Goal: Book appointment/travel/reservation

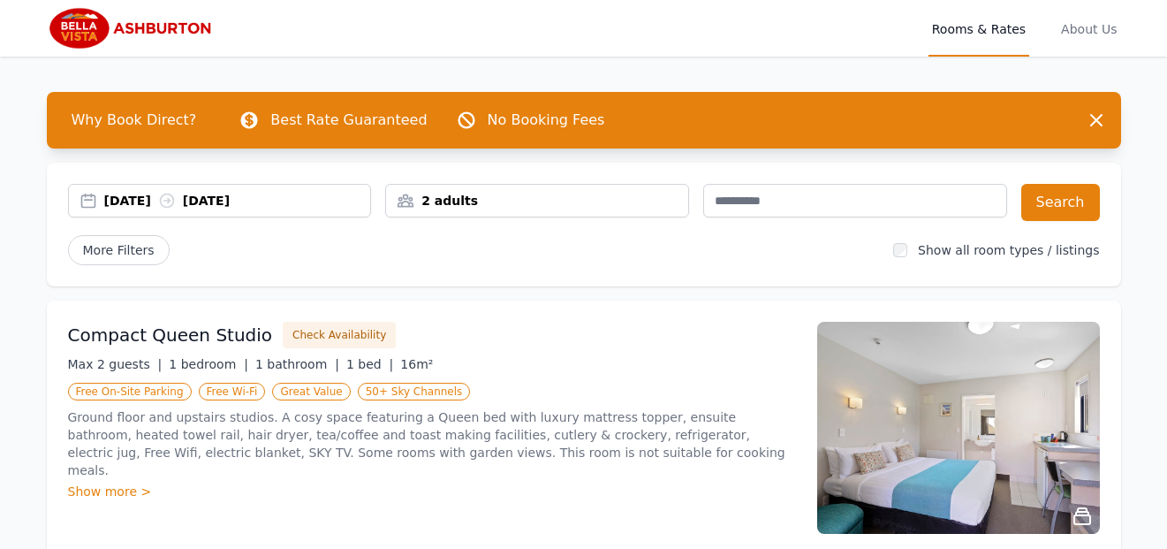
click at [545, 200] on div "2 adults" at bounding box center [537, 201] width 302 height 18
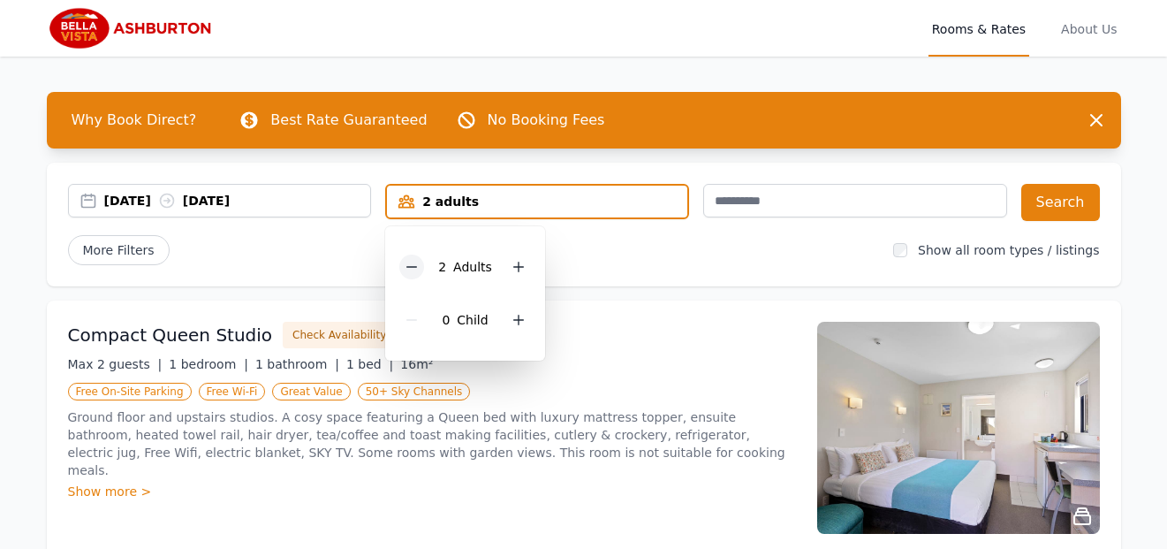
click at [411, 263] on icon at bounding box center [412, 267] width 14 height 14
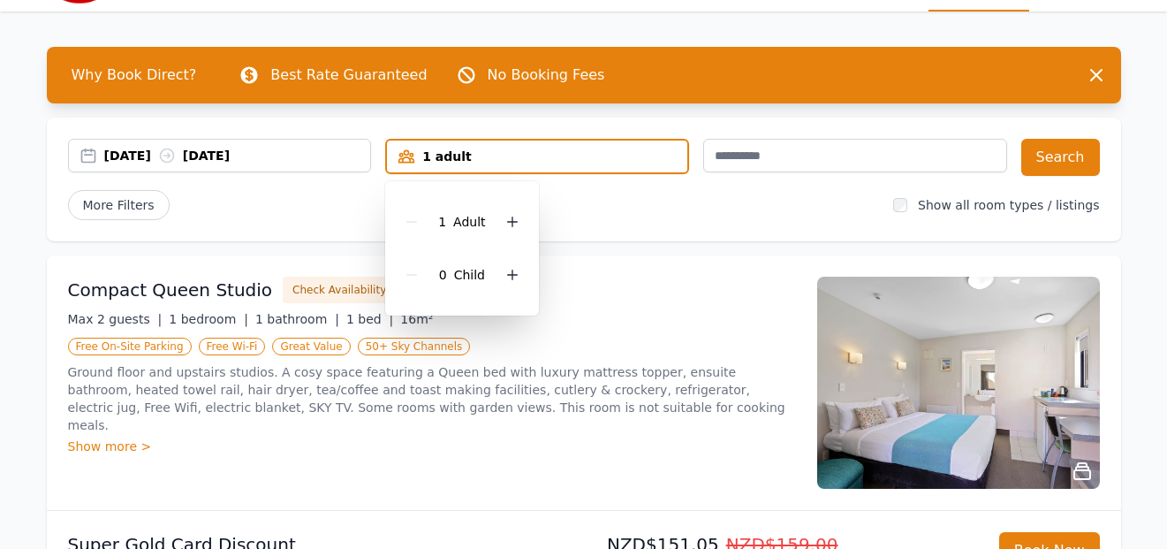
scroll to position [88, 0]
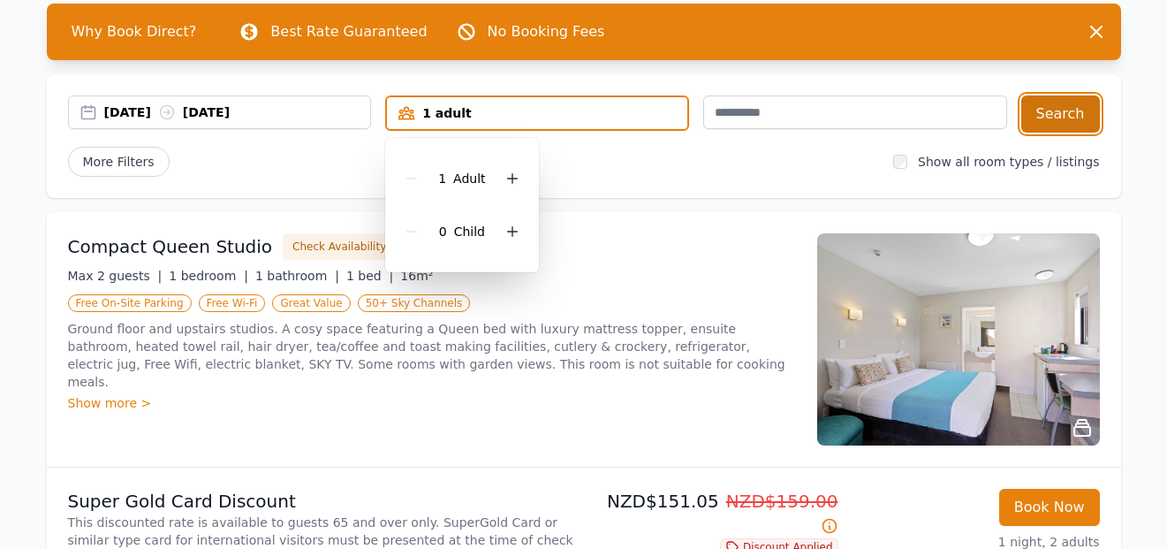
click at [1064, 111] on button "Search" at bounding box center [1061, 113] width 79 height 37
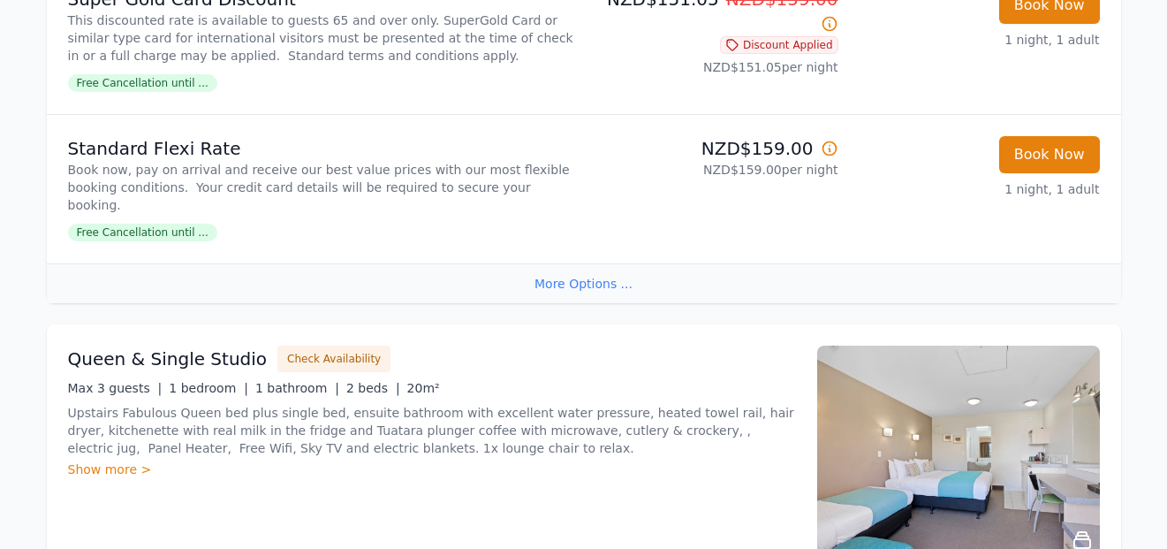
scroll to position [619, 0]
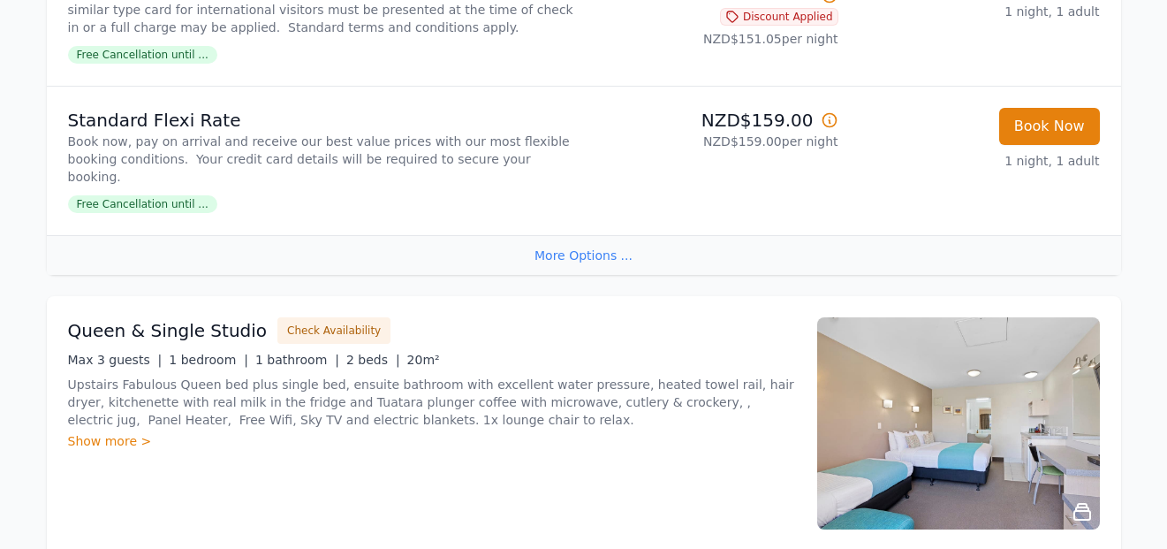
click at [598, 252] on div "More Options ..." at bounding box center [584, 255] width 1075 height 40
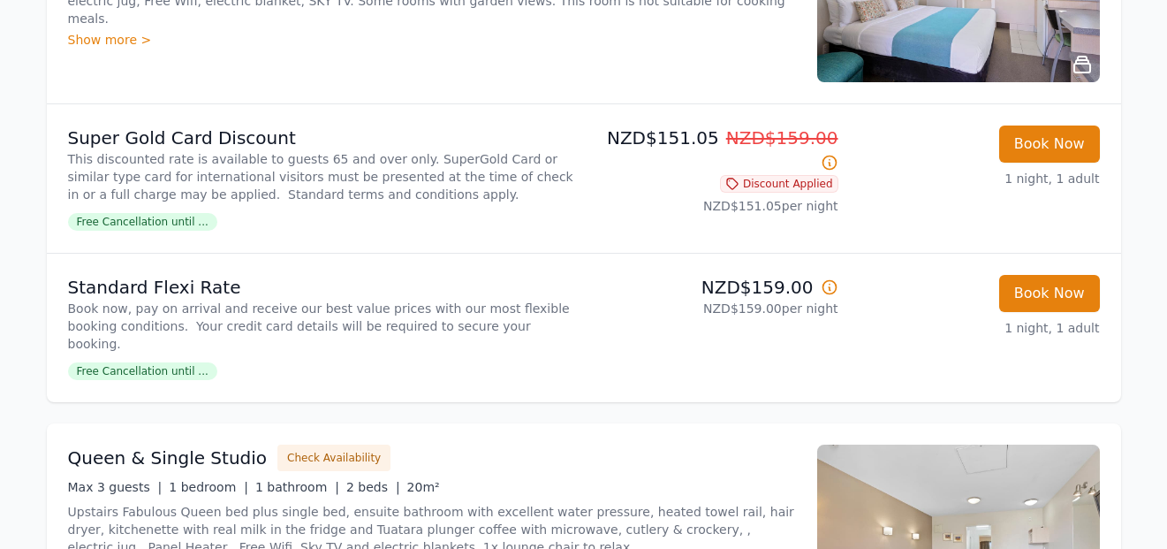
scroll to position [442, 0]
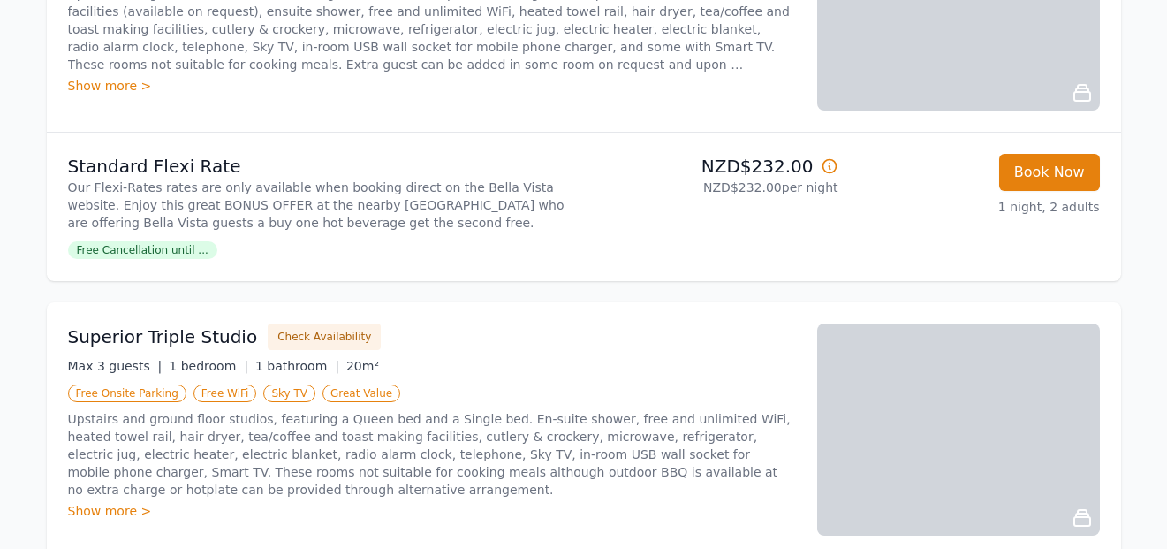
scroll to position [703, 0]
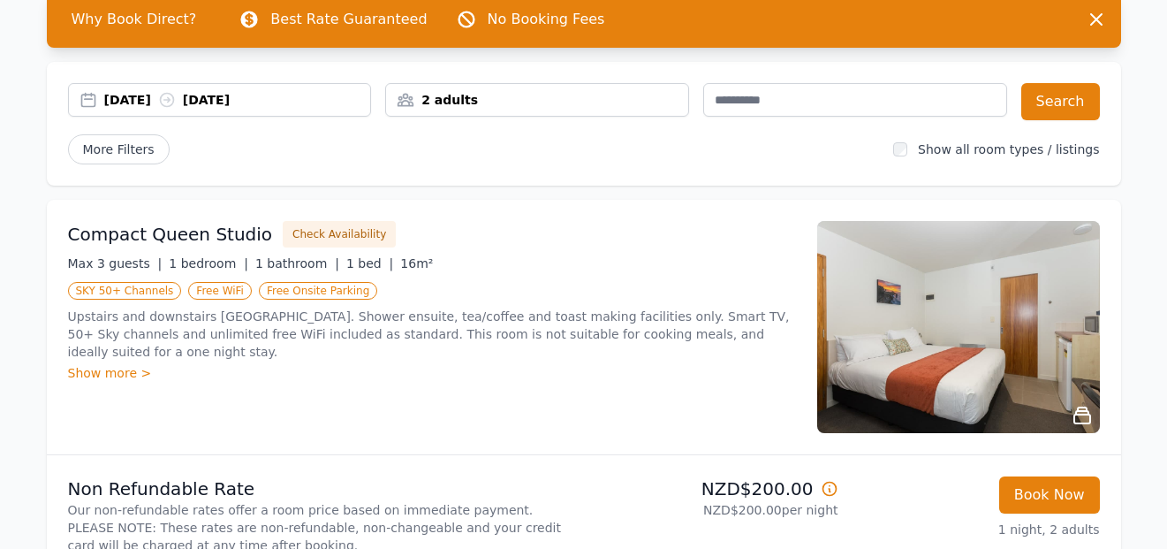
scroll to position [88, 0]
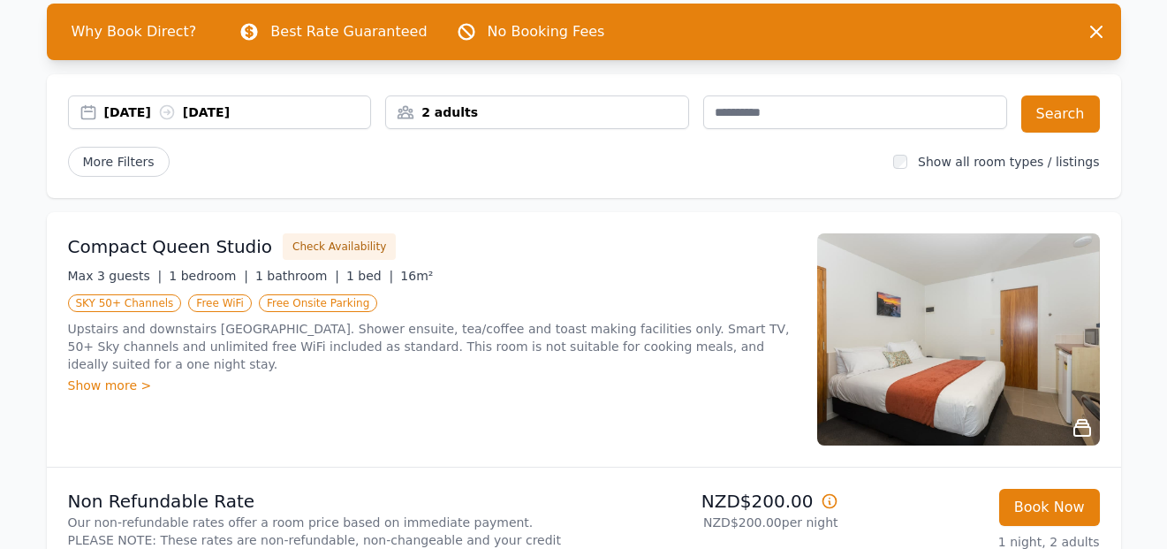
click at [446, 106] on div "2 adults" at bounding box center [537, 112] width 302 height 18
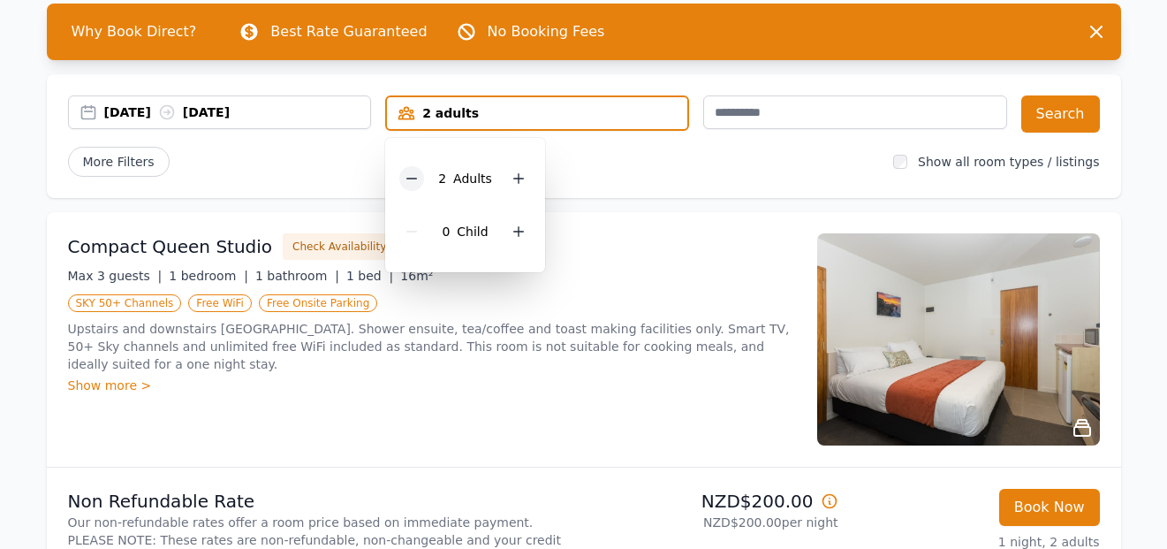
click at [412, 173] on icon at bounding box center [412, 178] width 14 height 14
click at [1065, 105] on button "Search" at bounding box center [1061, 113] width 79 height 37
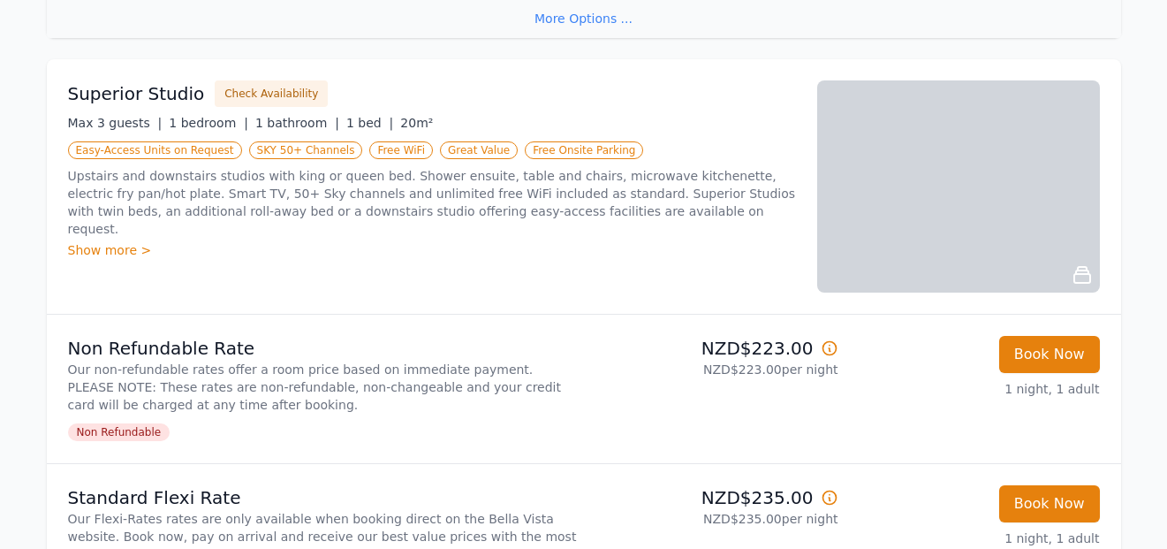
scroll to position [884, 0]
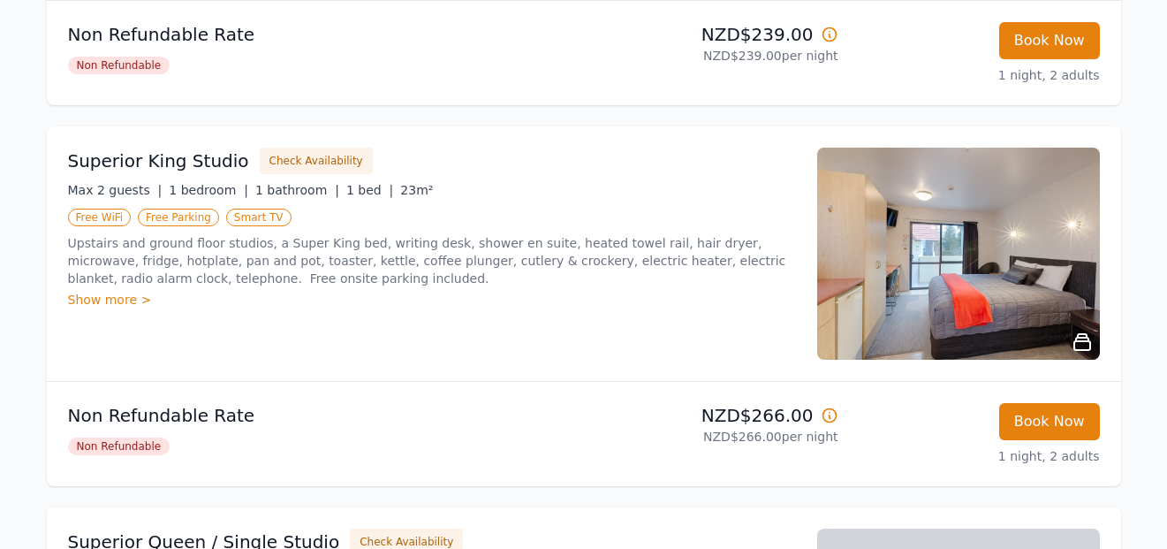
scroll to position [972, 0]
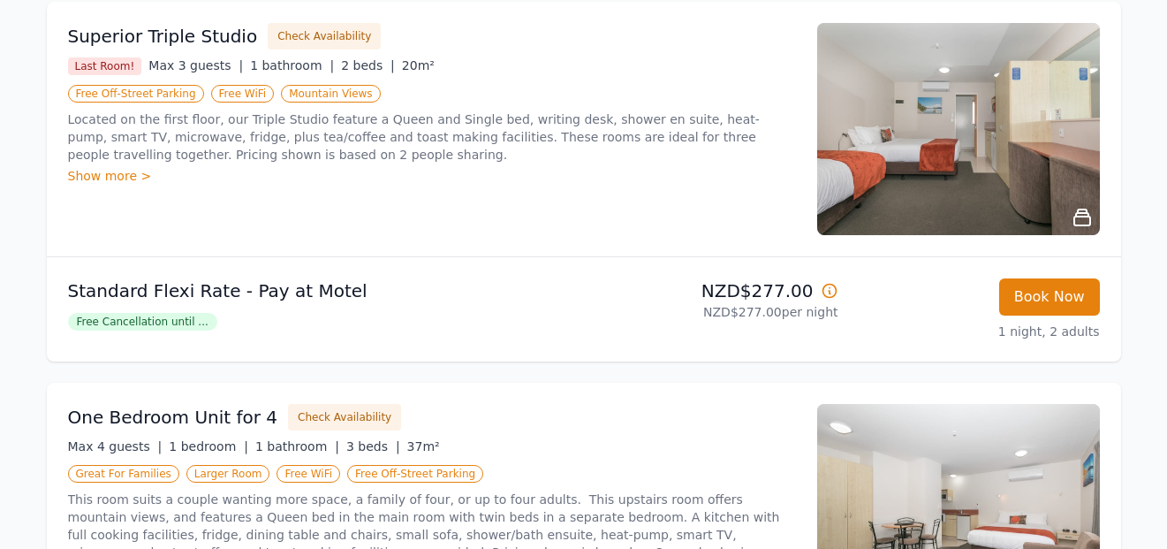
scroll to position [530, 0]
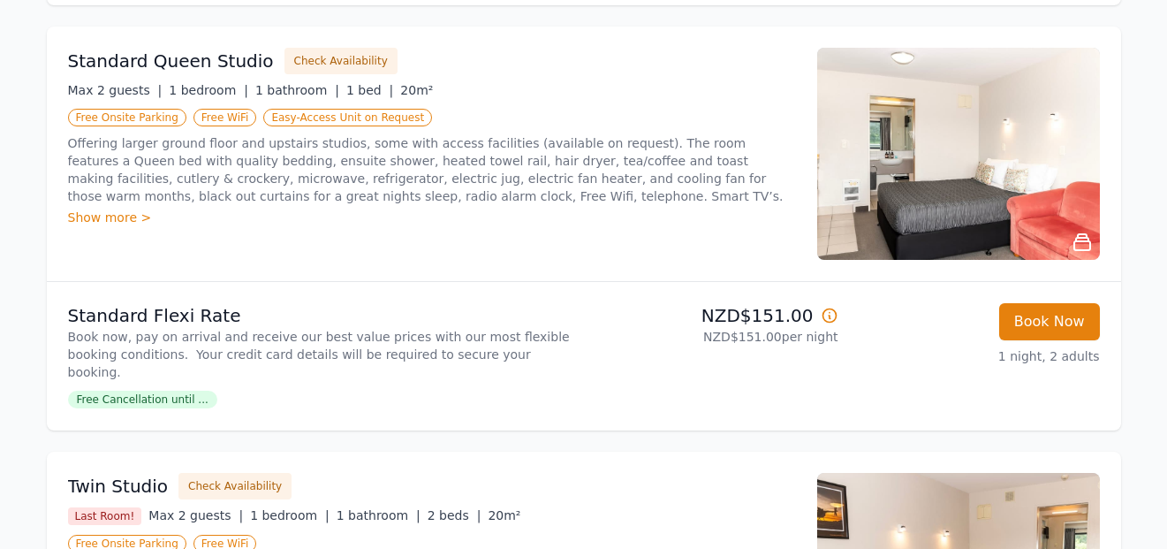
scroll to position [530, 0]
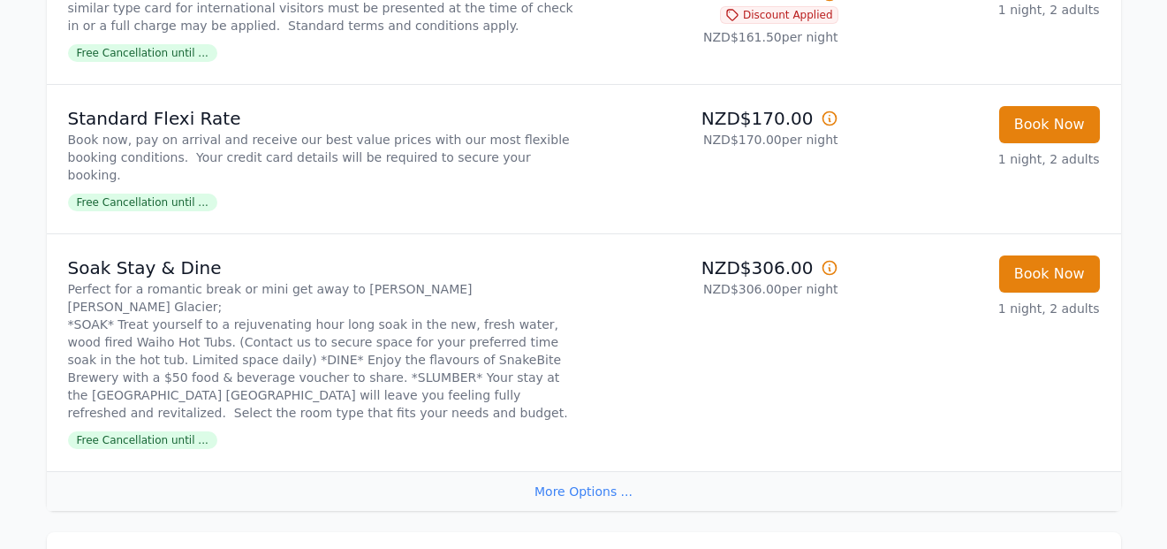
scroll to position [619, 0]
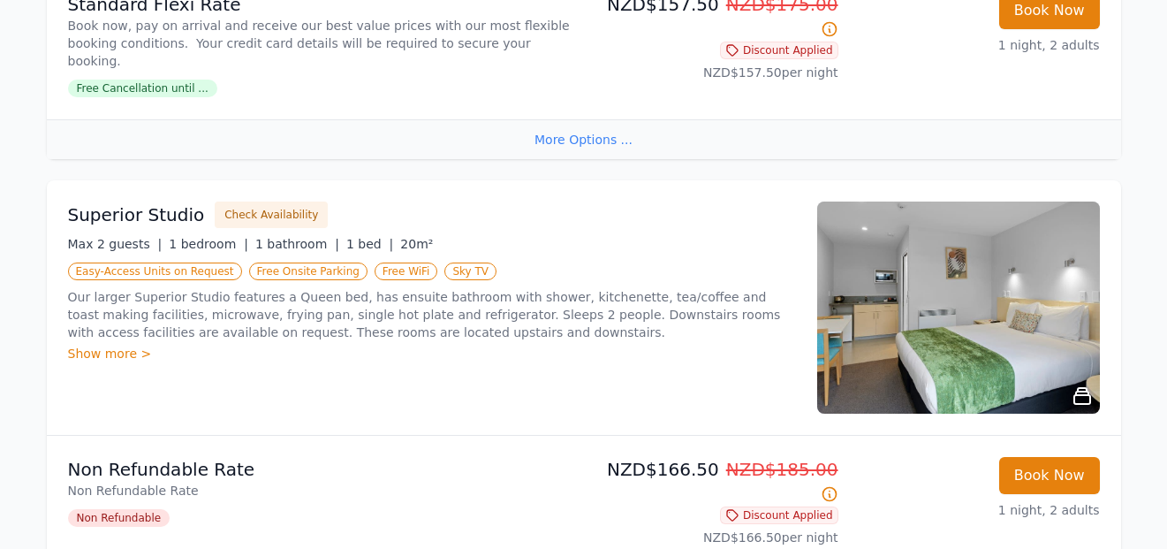
scroll to position [530, 0]
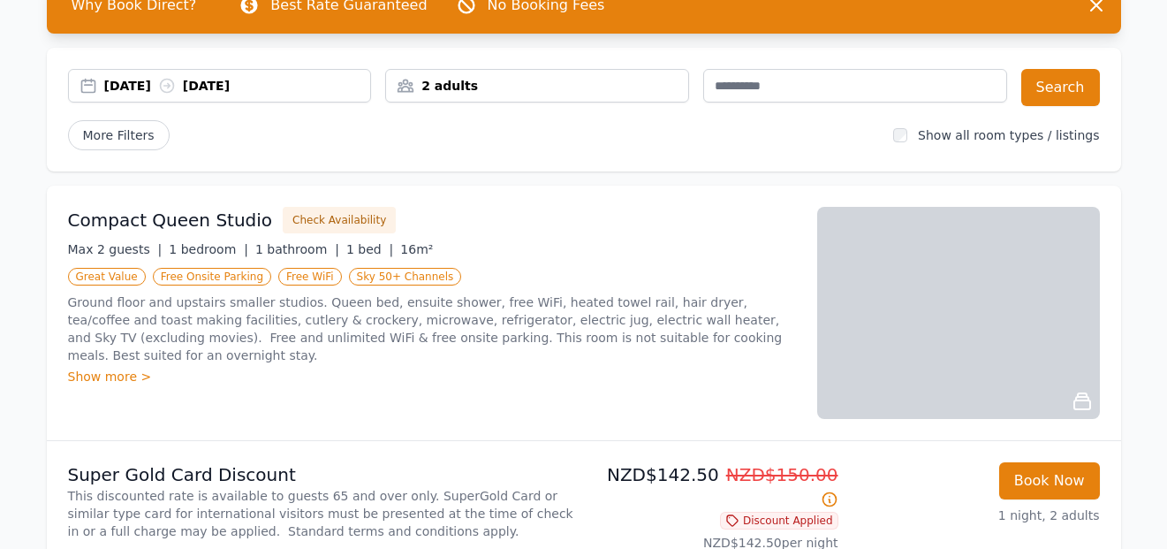
scroll to position [88, 0]
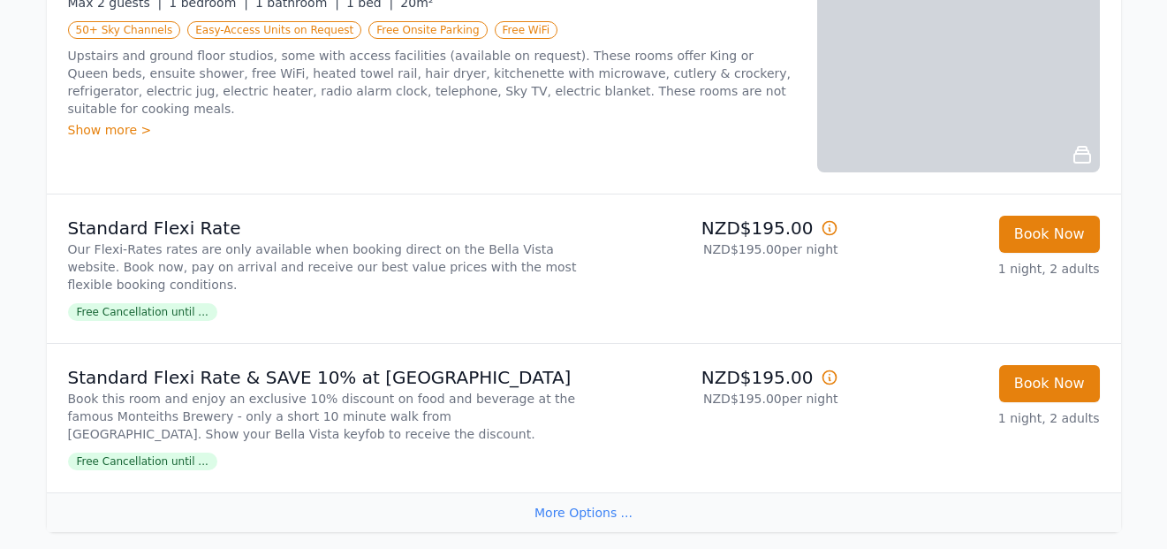
scroll to position [884, 0]
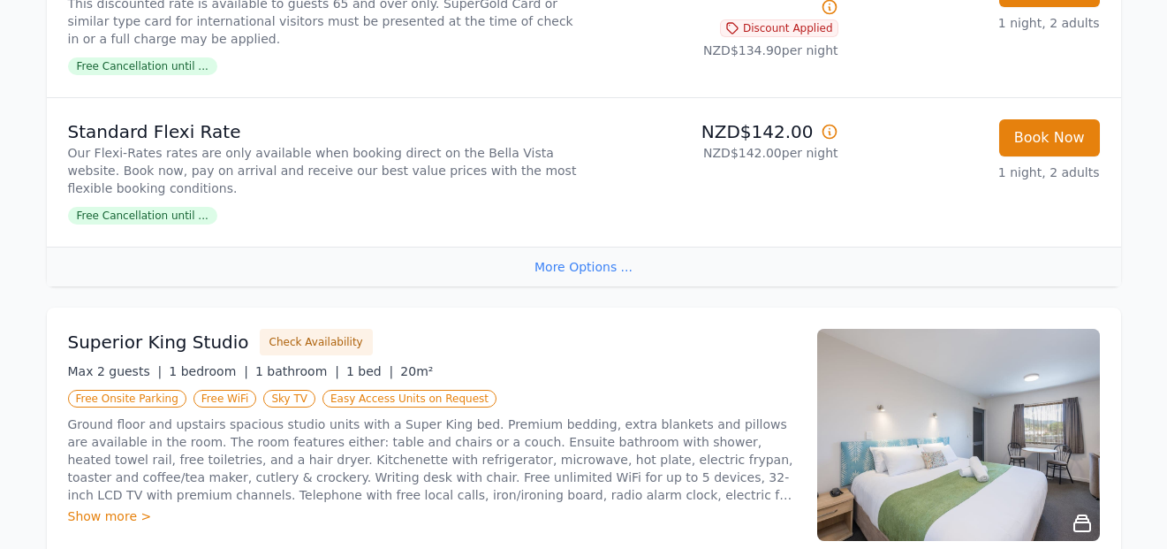
scroll to position [619, 0]
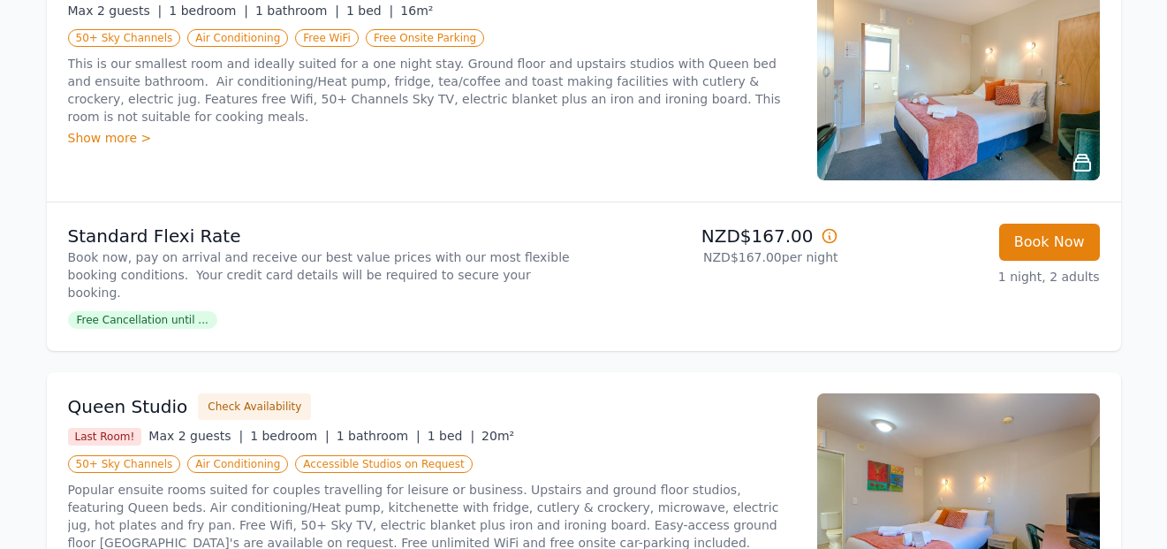
scroll to position [442, 0]
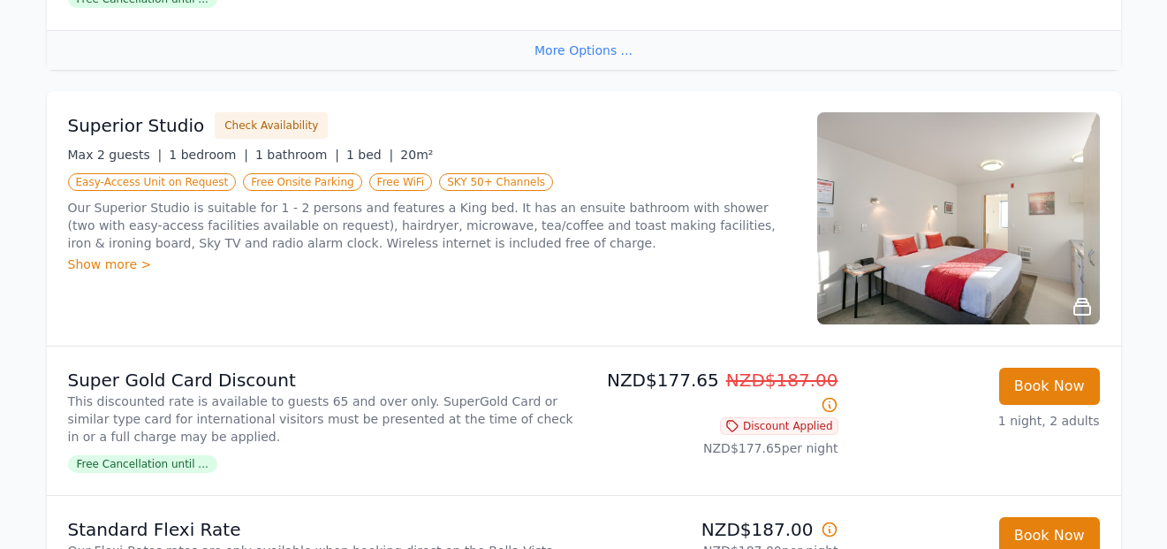
scroll to position [795, 0]
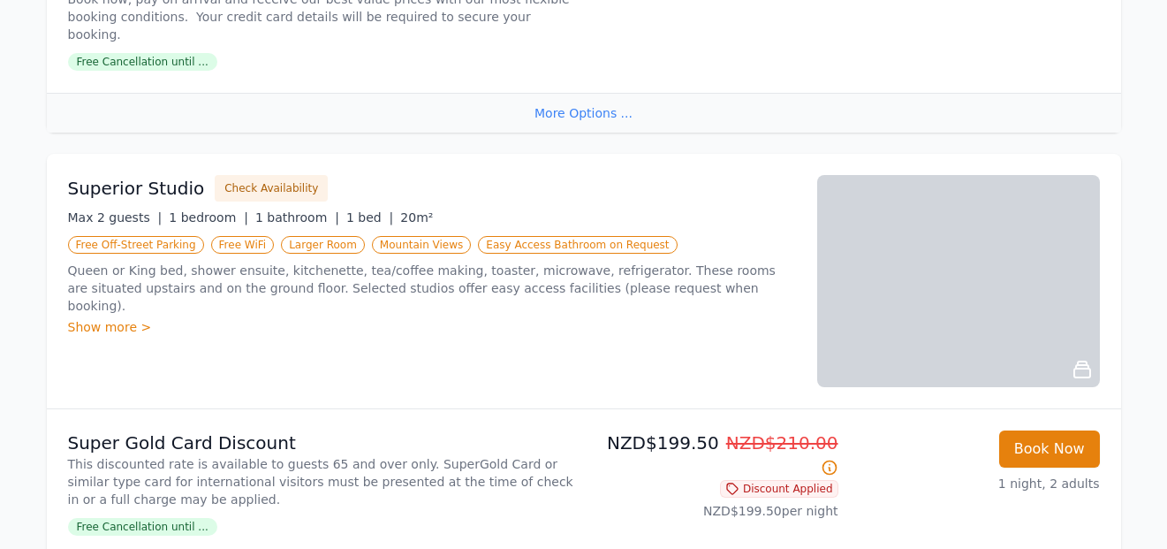
scroll to position [972, 0]
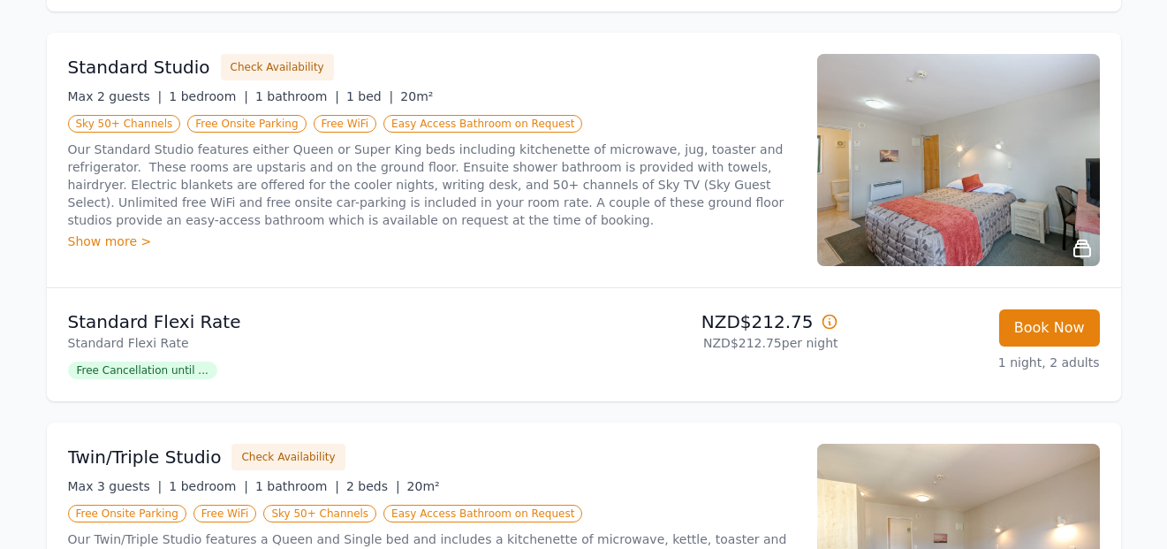
scroll to position [795, 0]
